Goal: Information Seeking & Learning: Learn about a topic

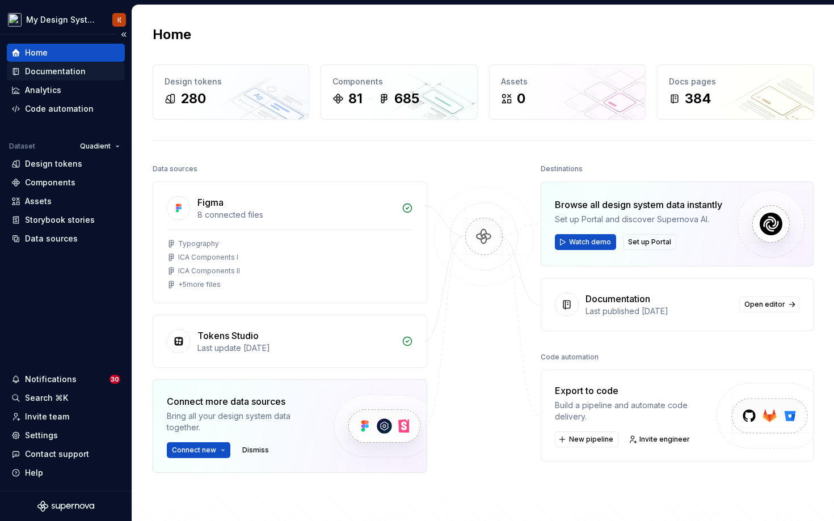
click at [66, 74] on div "Documentation" at bounding box center [55, 71] width 61 height 11
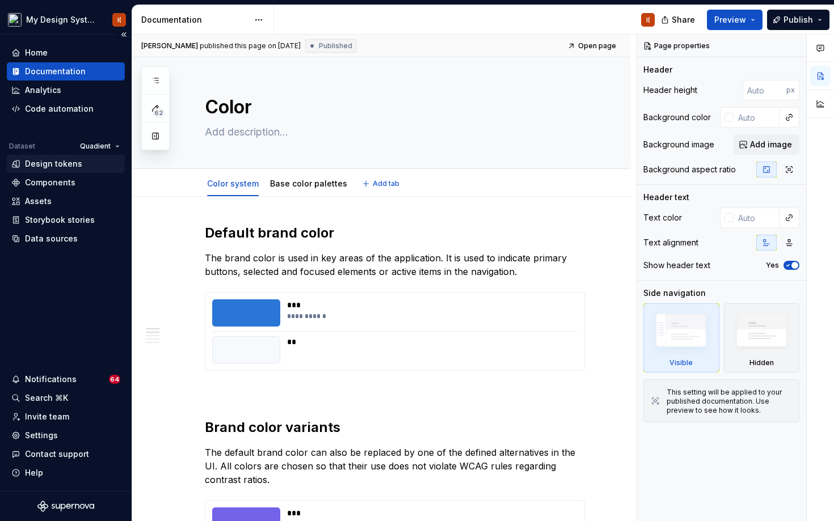
type textarea "*"
click at [56, 163] on div "Design tokens" at bounding box center [53, 163] width 57 height 11
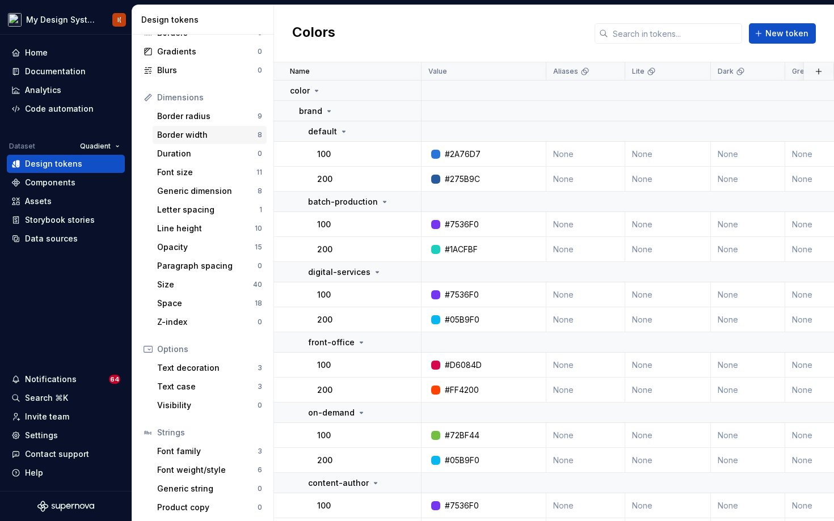
scroll to position [100, 0]
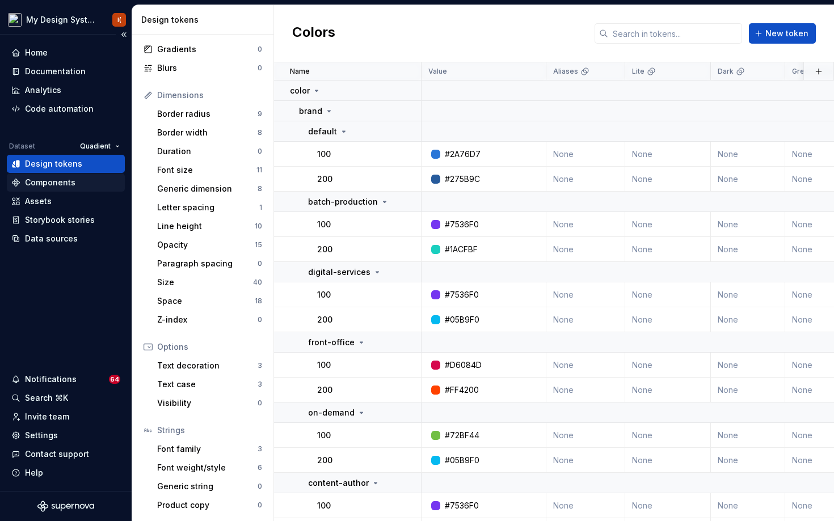
click at [68, 181] on div "Components" at bounding box center [50, 182] width 50 height 11
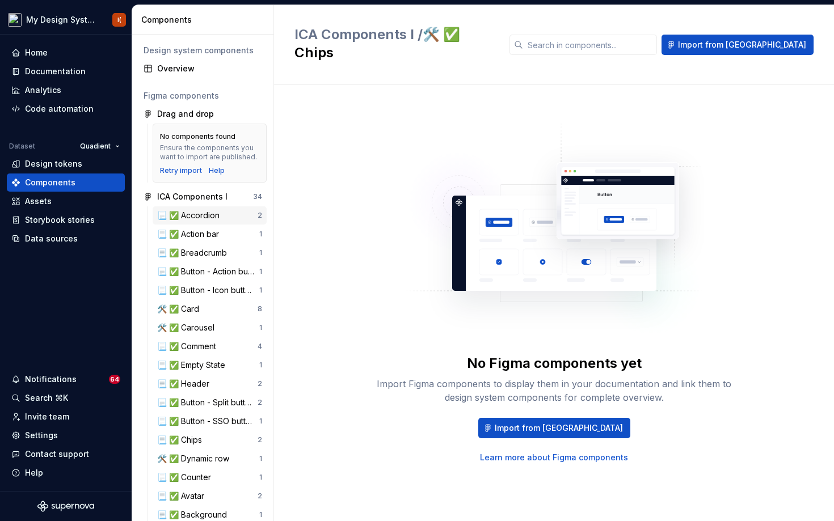
click at [208, 221] on div "📃 ✅ Accordion" at bounding box center [190, 215] width 67 height 11
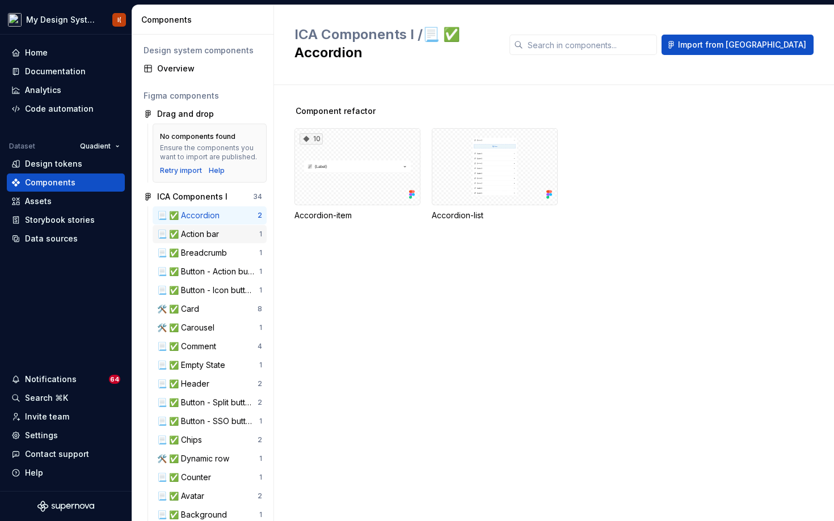
click at [207, 240] on div "📃 ✅ Action bar" at bounding box center [190, 234] width 66 height 11
click at [208, 203] on div "ICA Components I" at bounding box center [192, 196] width 70 height 11
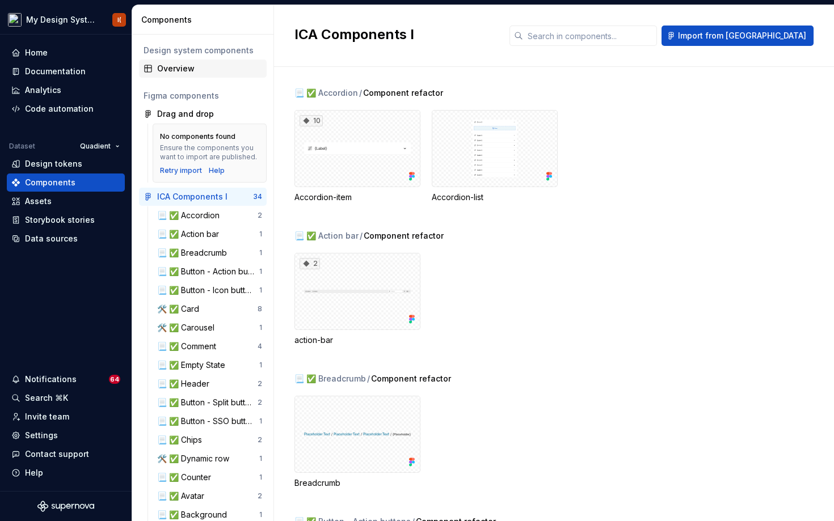
click at [196, 70] on div "Overview" at bounding box center [209, 68] width 105 height 11
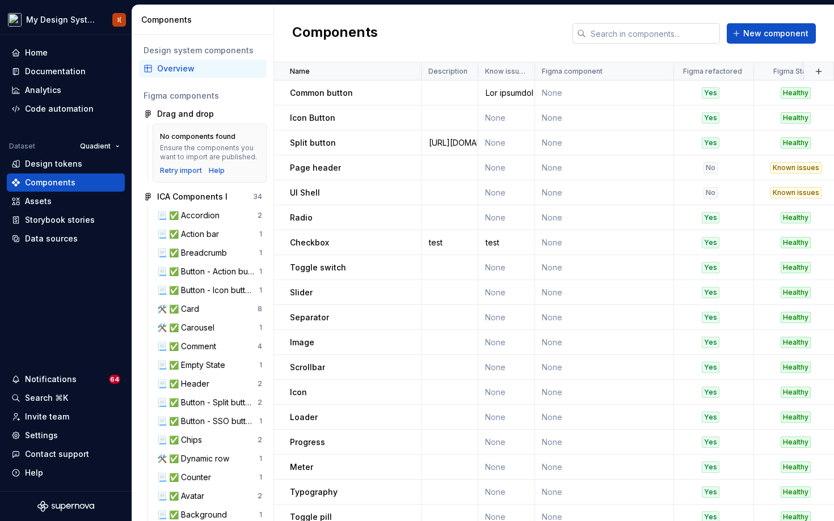
click at [647, 32] on input "text" at bounding box center [653, 33] width 134 height 20
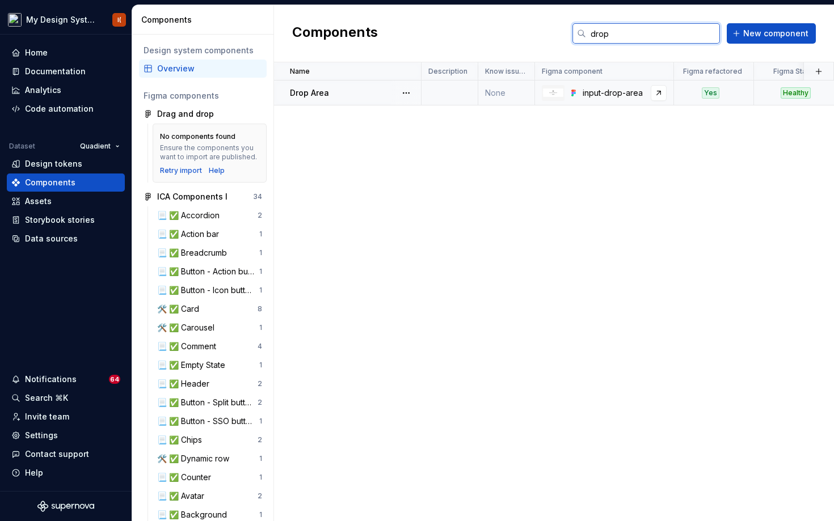
type input "drop"
click at [617, 99] on div "input-drop-area" at bounding box center [604, 93] width 138 height 16
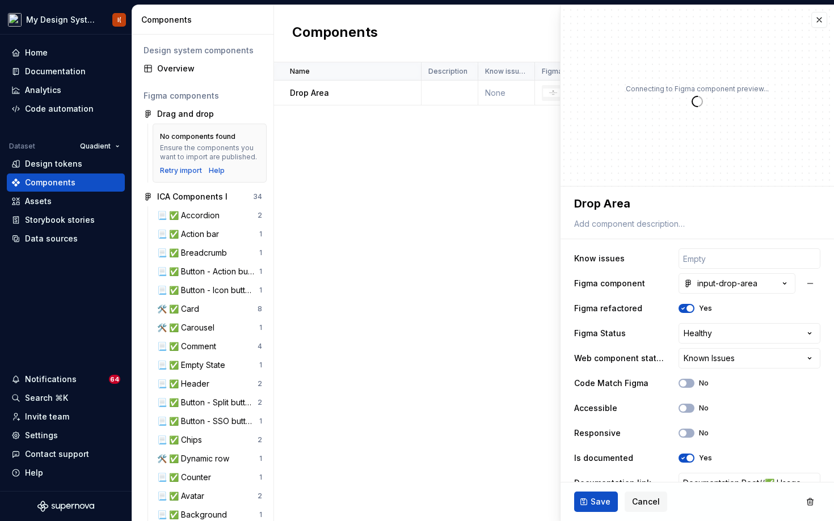
type textarea "*"
click at [816, 26] on button "button" at bounding box center [819, 20] width 16 height 16
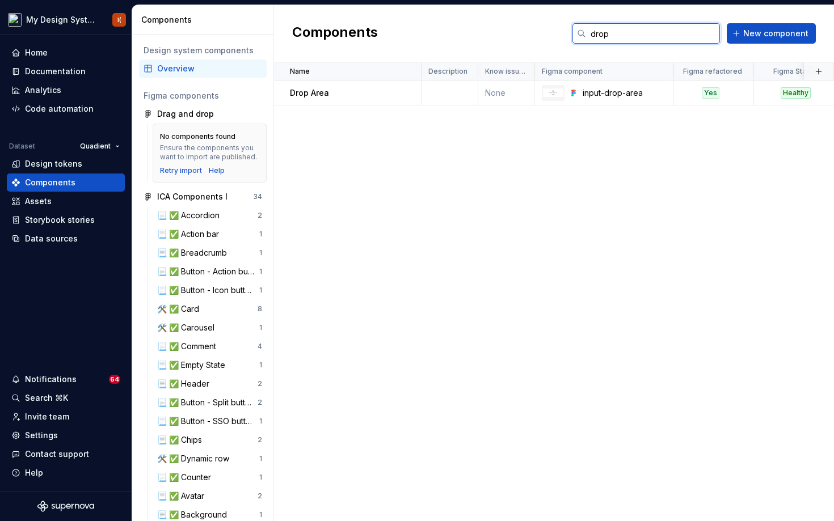
drag, startPoint x: 639, startPoint y: 37, endPoint x: 433, endPoint y: 33, distance: 206.0
click at [433, 33] on div "Components drop New component" at bounding box center [554, 33] width 560 height 57
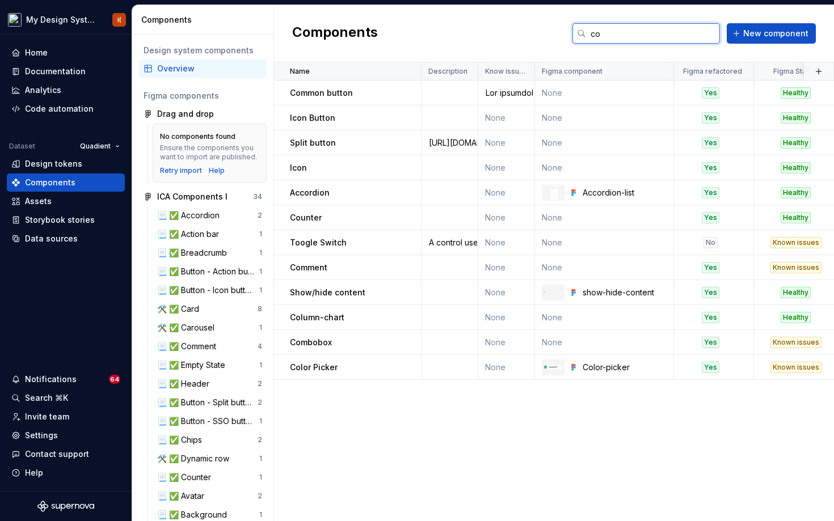
type input "c"
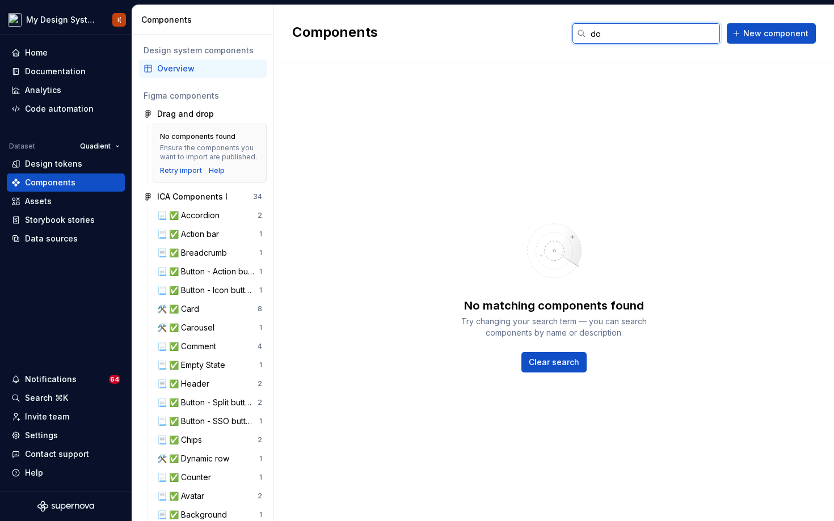
type input "d"
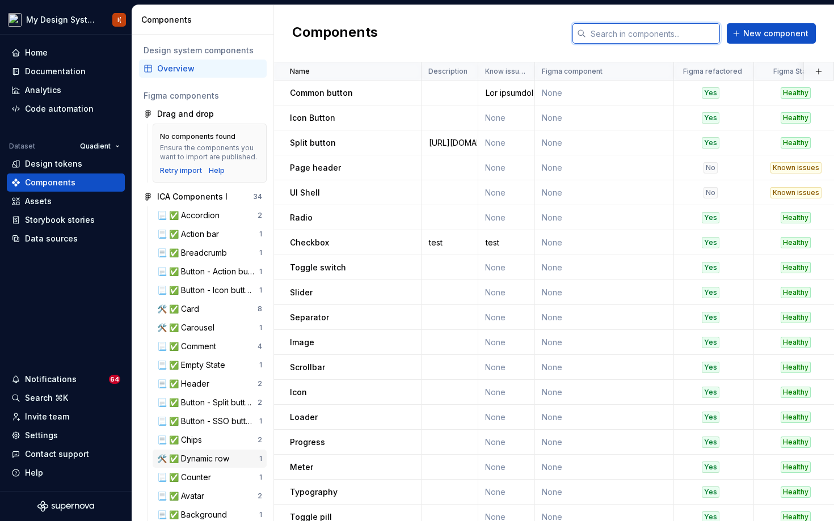
scroll to position [136, 0]
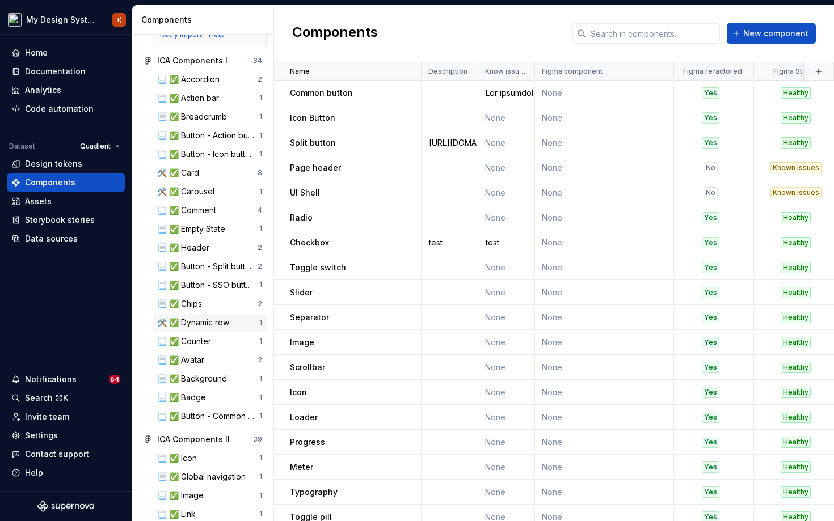
click at [218, 326] on div "🛠️ ✅ Dynamic row 1" at bounding box center [210, 323] width 114 height 18
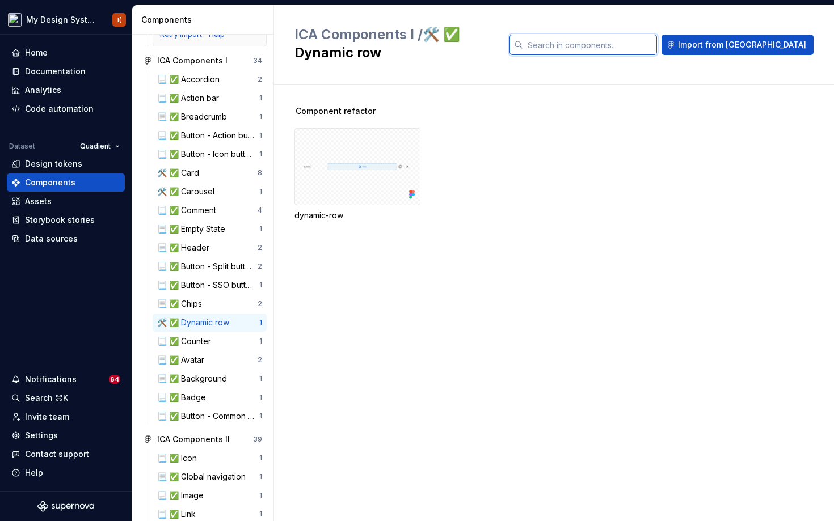
click at [606, 36] on input "text" at bounding box center [590, 45] width 134 height 20
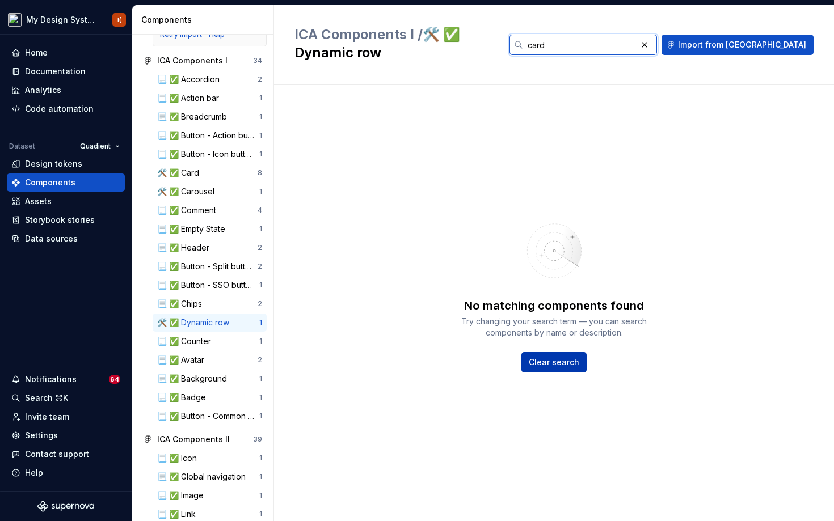
type input "card"
click at [534, 357] on span "Clear search" at bounding box center [554, 362] width 50 height 11
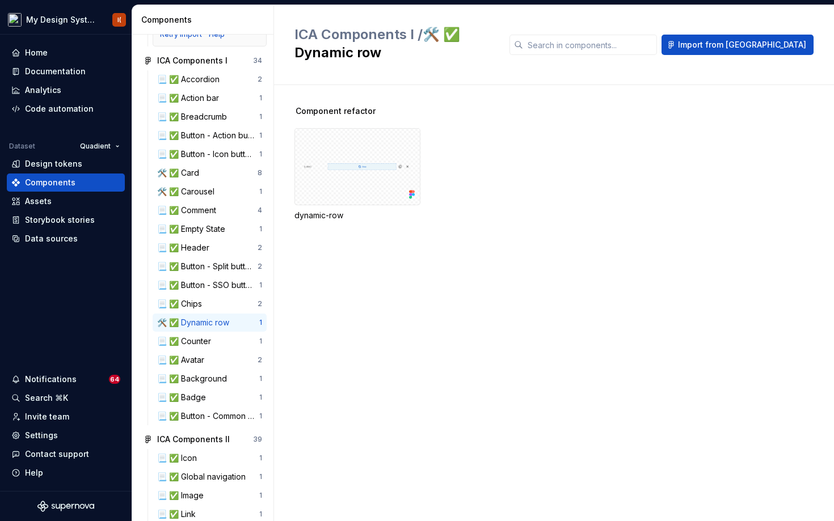
click at [599, 24] on div "ICA Components I / 🛠️ ✅ Dynamic row Import from [GEOGRAPHIC_DATA]" at bounding box center [554, 45] width 560 height 80
click at [600, 35] on input "text" at bounding box center [590, 45] width 134 height 20
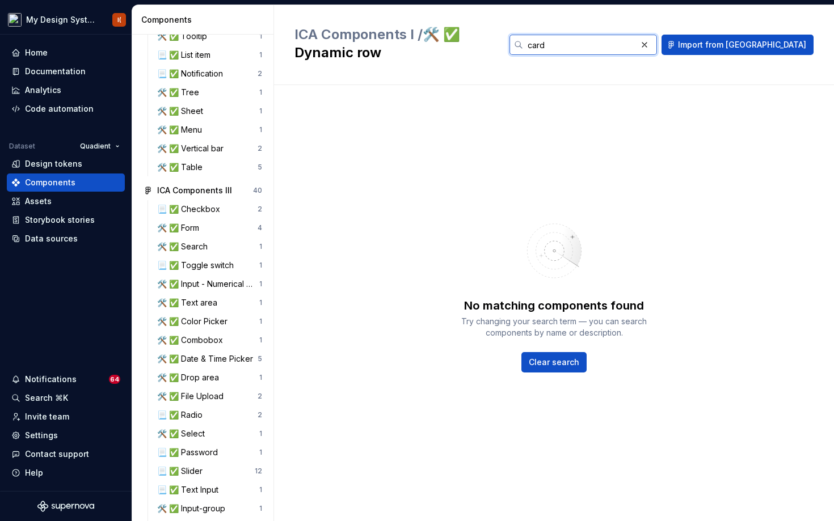
scroll to position [1102, 0]
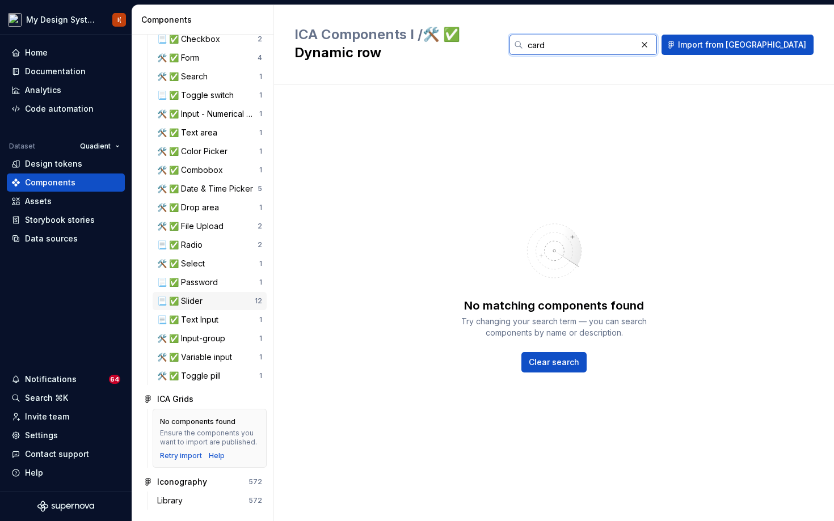
type input "card"
click at [204, 296] on div "📃 ✅ Slider" at bounding box center [206, 301] width 98 height 11
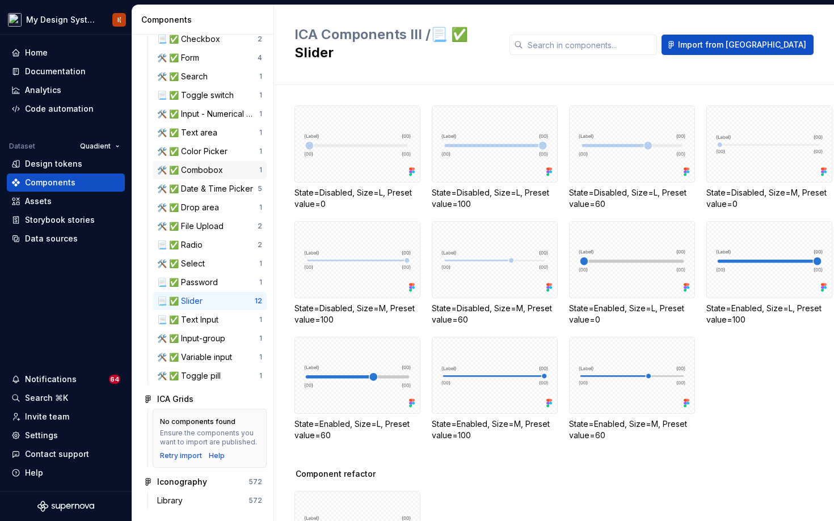
click at [191, 165] on div "🛠️ ✅ Combobox" at bounding box center [192, 170] width 70 height 11
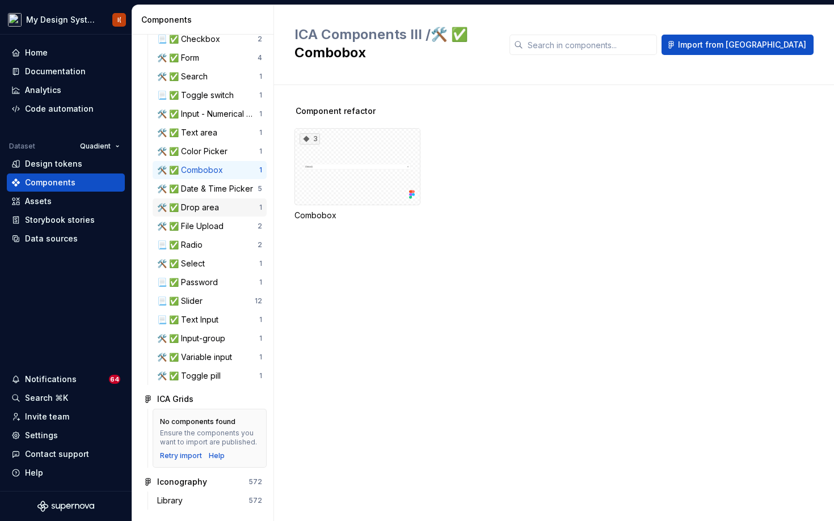
scroll to position [1034, 0]
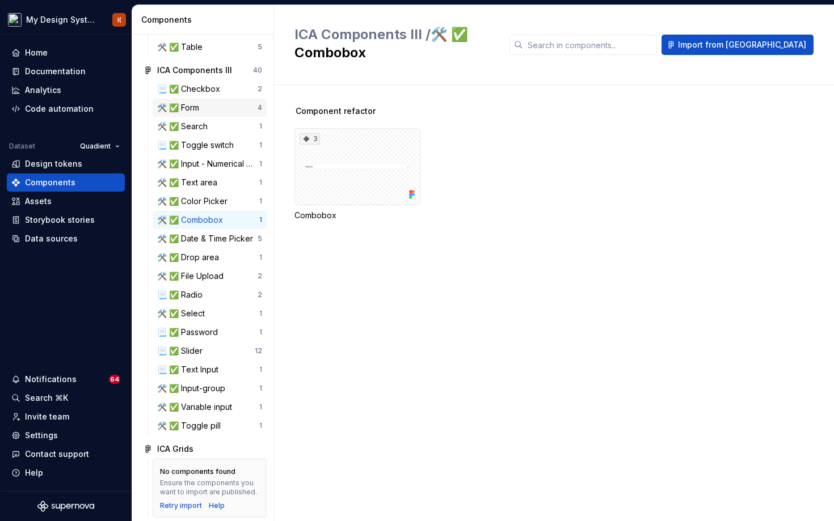
click at [191, 113] on div "🛠️ ✅ Form" at bounding box center [180, 107] width 47 height 11
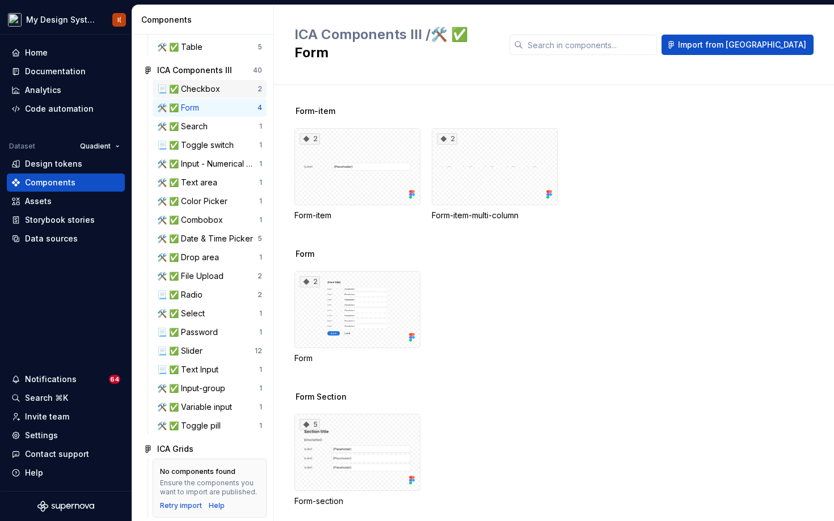
click at [201, 95] on div "📃 ✅ Checkbox" at bounding box center [191, 88] width 68 height 11
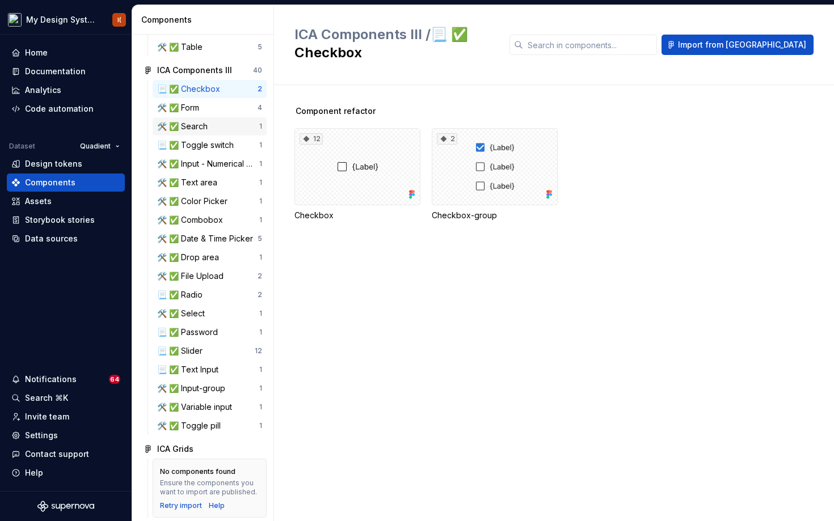
click at [195, 136] on div "🛠️ ✅ Search 1" at bounding box center [210, 126] width 114 height 18
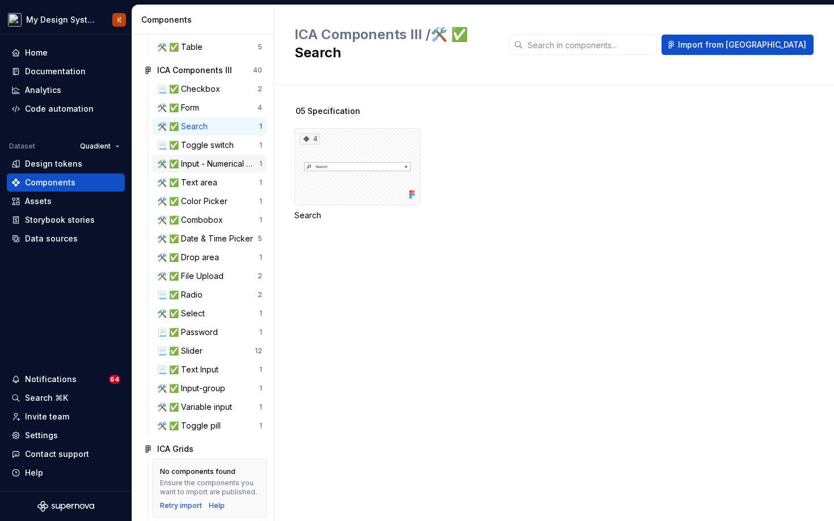
click at [191, 170] on div "🛠️ ✅ Input - Numerical Stepper" at bounding box center [208, 163] width 102 height 11
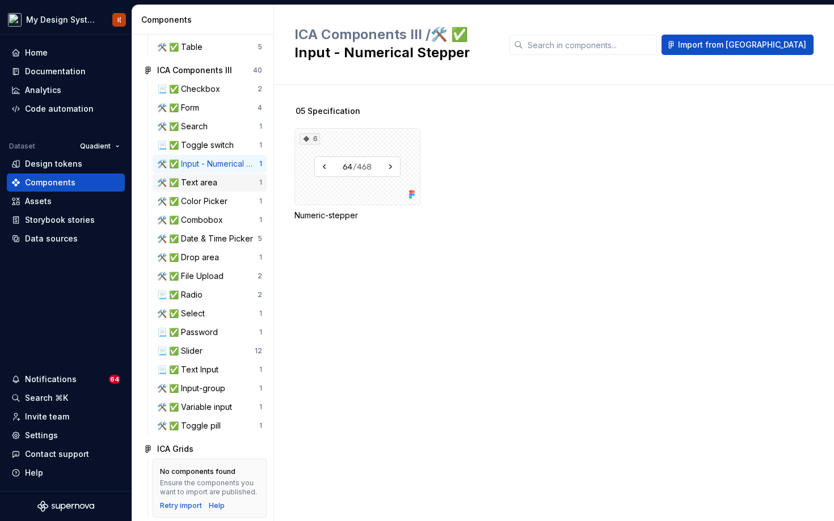
click at [193, 188] on div "🛠️ ✅ Text area" at bounding box center [189, 182] width 65 height 11
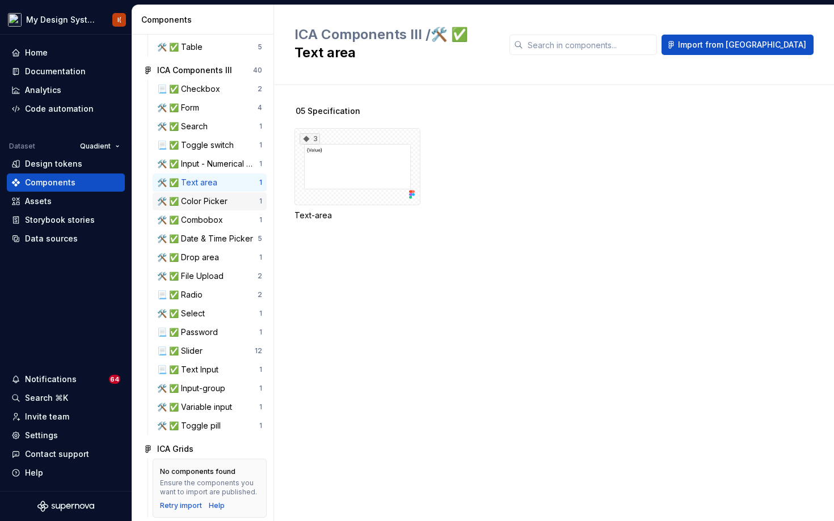
click at [194, 207] on div "🛠️ ✅ Color Picker" at bounding box center [194, 201] width 75 height 11
click at [194, 225] on div "🛠️ ✅ Combobox" at bounding box center [192, 219] width 70 height 11
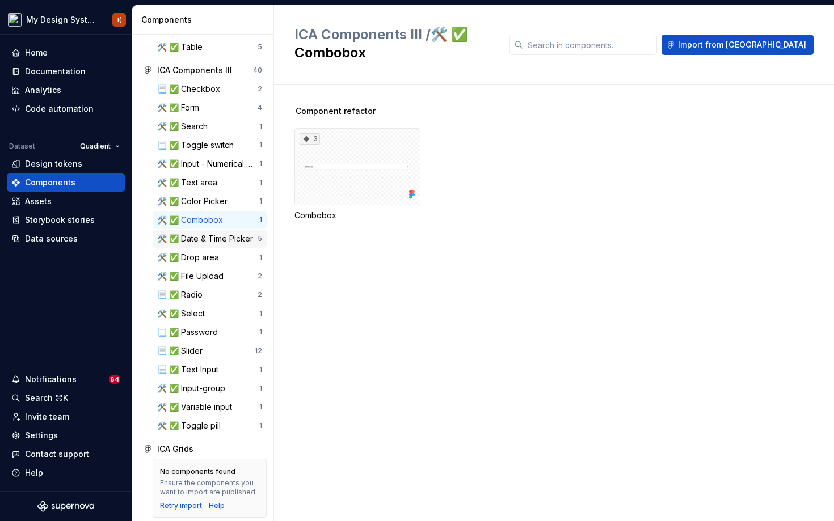
click at [195, 239] on div "🛠️ ✅ Date & Time Picker 5" at bounding box center [210, 239] width 114 height 18
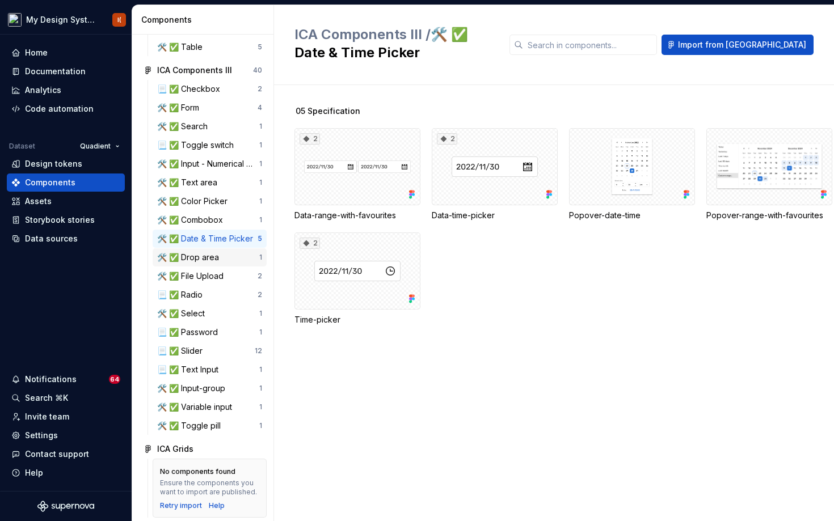
click at [200, 263] on div "🛠️ ✅ Drop area" at bounding box center [190, 257] width 66 height 11
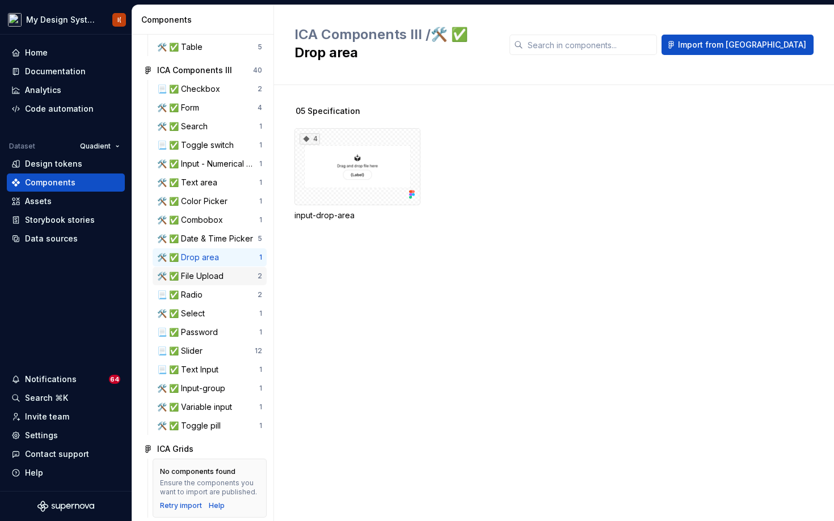
click at [199, 285] on div "🛠️ ✅ File Upload 2" at bounding box center [210, 276] width 114 height 18
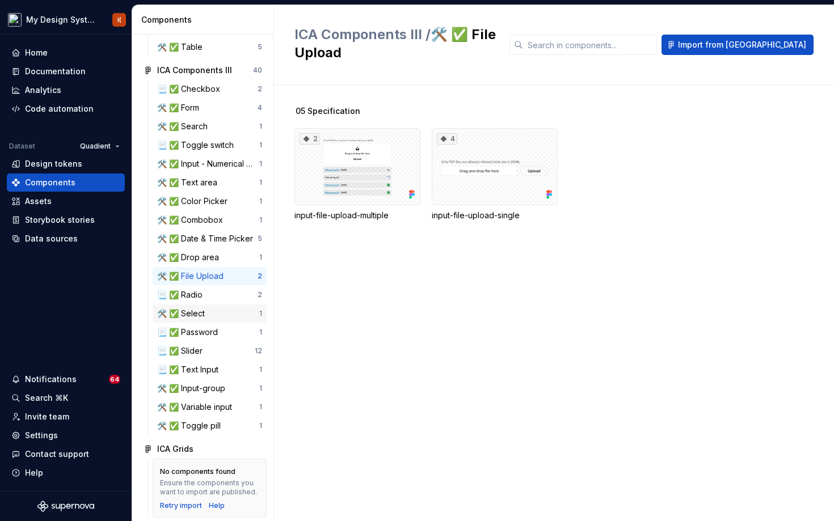
click at [207, 319] on div "🛠️ ✅ Select" at bounding box center [208, 313] width 102 height 11
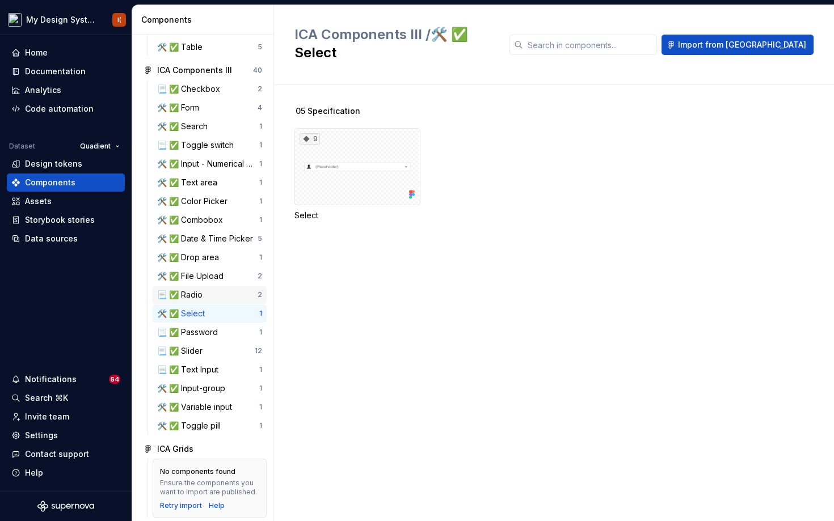
click at [213, 299] on div "📃 ✅ Radio" at bounding box center [207, 294] width 100 height 11
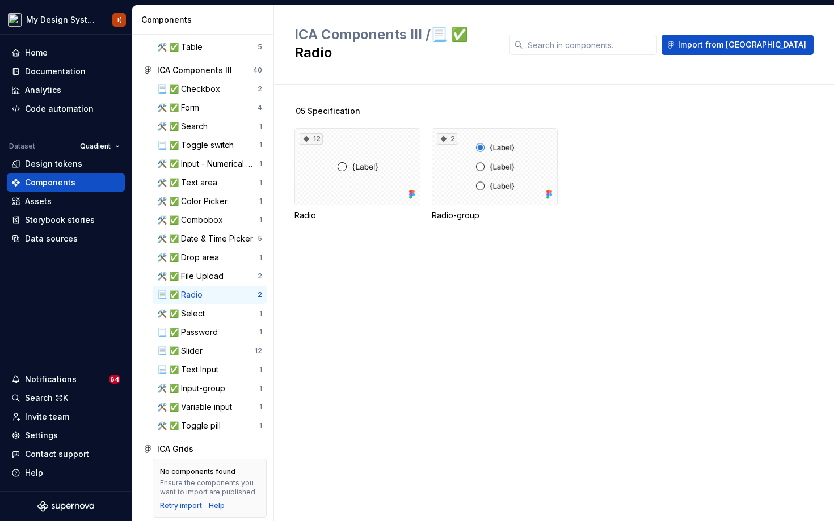
click at [214, 332] on div "📃 ✅ Checkbox 2 🛠️ ✅ Form 4 🛠️ ✅ Search 1 📃 ✅ Toggle switch 1 🛠️ ✅ Input - Numer…" at bounding box center [210, 257] width 114 height 355
click at [217, 357] on div "📃 ✅ Slider" at bounding box center [206, 351] width 98 height 11
